Goal: Task Accomplishment & Management: Use online tool/utility

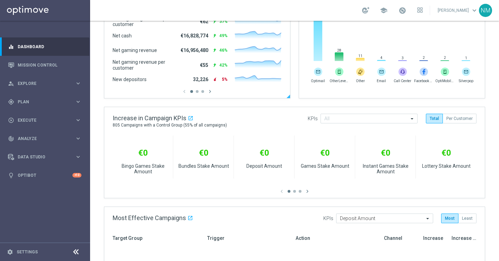
scroll to position [159, 0]
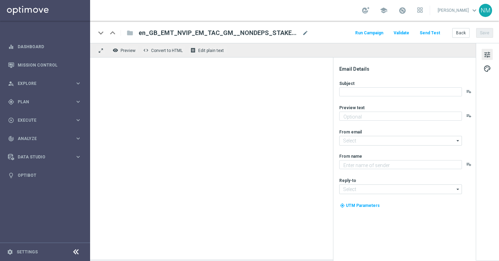
type textarea "Shearly you do 👀"
type textarea "Lottoland"
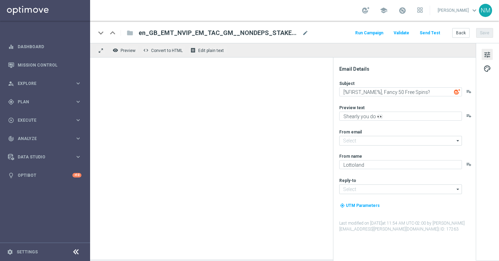
type input "mail@crm.lottoland.com"
type input "support@lottoland.co.uk"
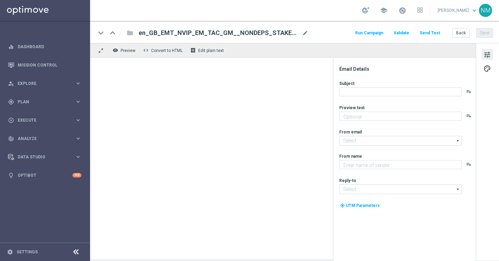
type textarea "Shearly you do 👀"
type textarea "Lottoland"
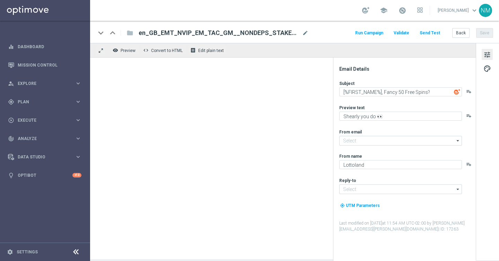
type input "mail@crm.lottoland.com"
type input "support@lottoland.co.uk"
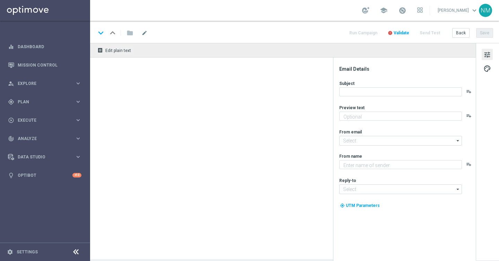
type textarea "Something from us - FREE!"
type input "[EMAIL_ADDRESS][DOMAIN_NAME]"
type textarea "Lottoland"
type input "[EMAIL_ADDRESS][DOMAIN_NAME]"
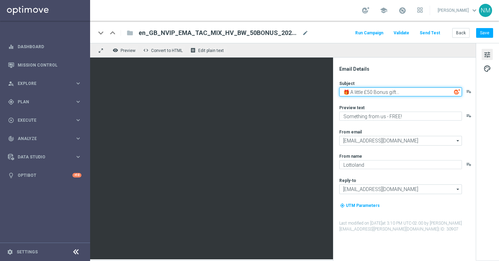
drag, startPoint x: 365, startPoint y: 92, endPoint x: 425, endPoint y: 92, distance: 59.9
click at [425, 92] on textarea "🎁 A little £50 Bonus gift..." at bounding box center [400, 91] width 123 height 9
click at [411, 90] on textarea "🎁 A little £50 Bonus gift..." at bounding box center [400, 91] width 123 height 9
drag, startPoint x: 407, startPoint y: 90, endPoint x: 366, endPoint y: 92, distance: 42.0
click at [366, 92] on textarea "🎁 A little £50 Bonus gift..." at bounding box center [400, 91] width 123 height 9
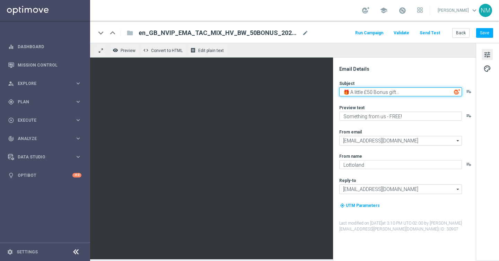
click at [402, 91] on textarea "🎁 A little £50 Bonus gift..." at bounding box center [400, 91] width 123 height 9
type textarea "🎁 A little £50 Bonus gift..."
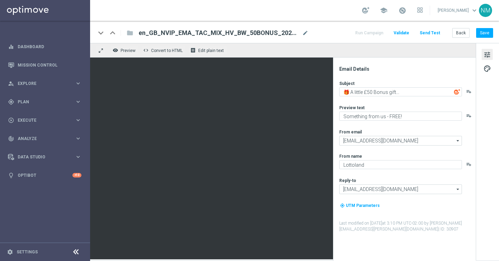
click at [407, 105] on div "Preview text" at bounding box center [407, 108] width 136 height 6
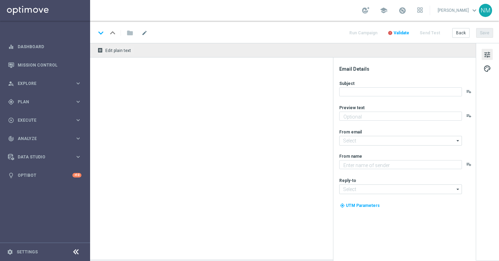
type textarea "No hidden catches. Just a FREE BONUS on your favourite slots!"
type textarea "Lottoland"
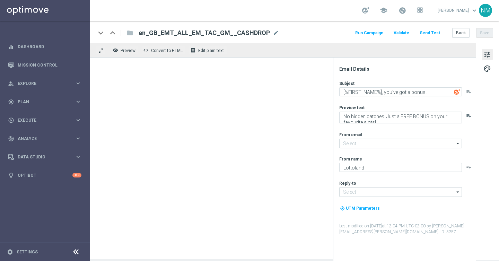
type input "[EMAIL_ADDRESS][DOMAIN_NAME]"
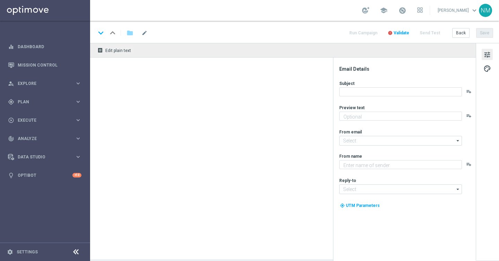
type textarea "No nonsense. Just Free Spins."
type textarea "Lottoland"
type input "[EMAIL_ADDRESS][DOMAIN_NAME]"
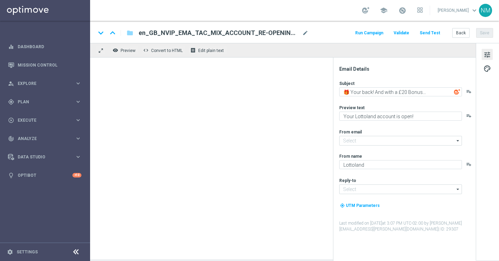
type input "[EMAIL_ADDRESS][DOMAIN_NAME]"
